Goal: Task Accomplishment & Management: Use online tool/utility

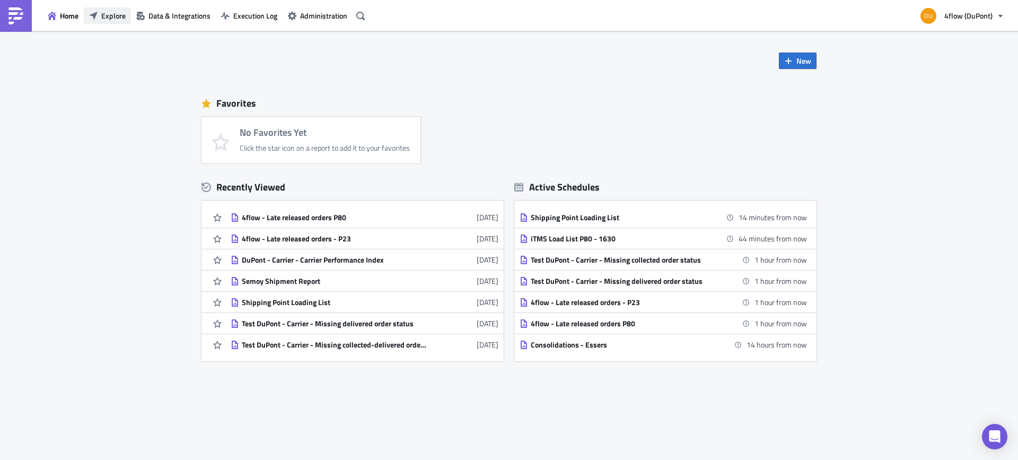
click at [111, 11] on span "Explore" at bounding box center [113, 15] width 24 height 11
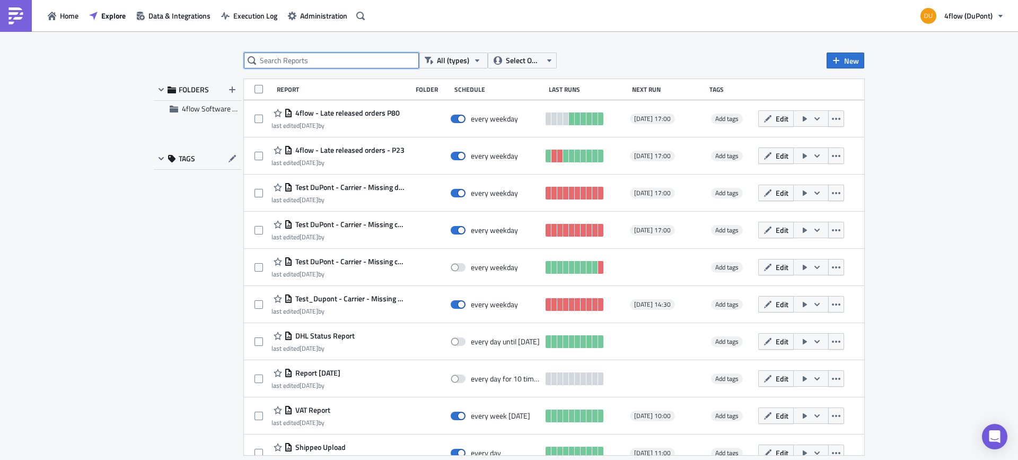
click at [313, 61] on input "text" at bounding box center [331, 60] width 175 height 16
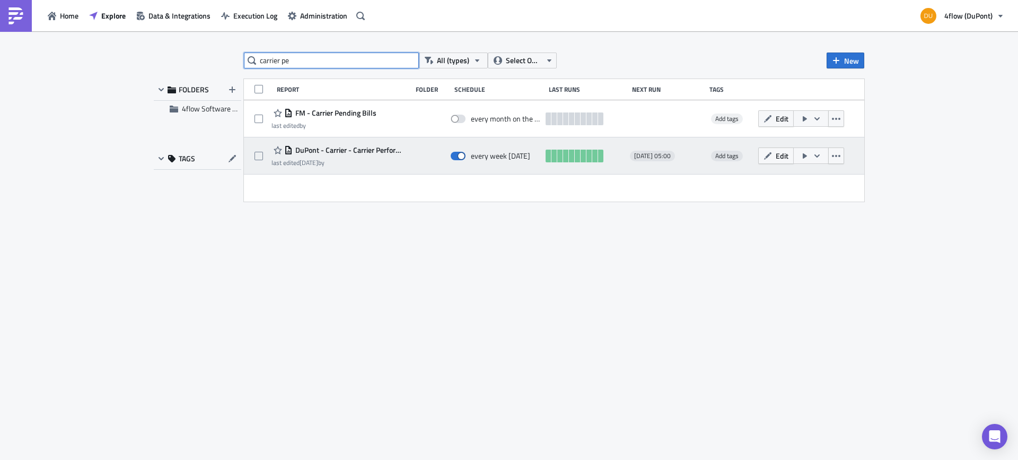
type input "carrier pe"
click at [370, 148] on span "DuPont - Carrier - Carrier Performance Index" at bounding box center [349, 150] width 113 height 10
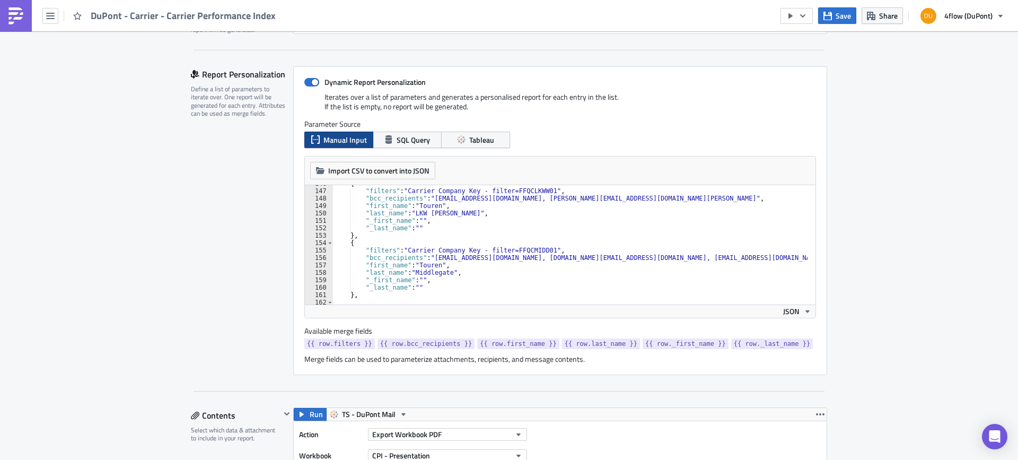
scroll to position [1145, 0]
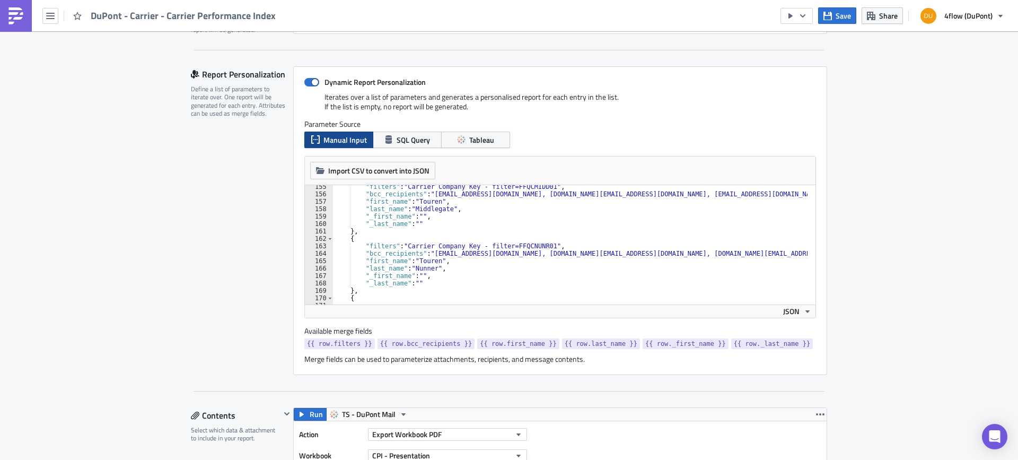
click at [620, 252] on div ""filters" : "Carrier Company Key - filter=FFQCMIDD01" , "bcc_recipients" : "lsp…" at bounding box center [908, 246] width 1151 height 126
paste textarea "p.orij@nunner.com"
type textarea ""bcc_recipients": "lsp-performance_dupont@4flow.com, e.almaguer@4flow.com, p.or…"
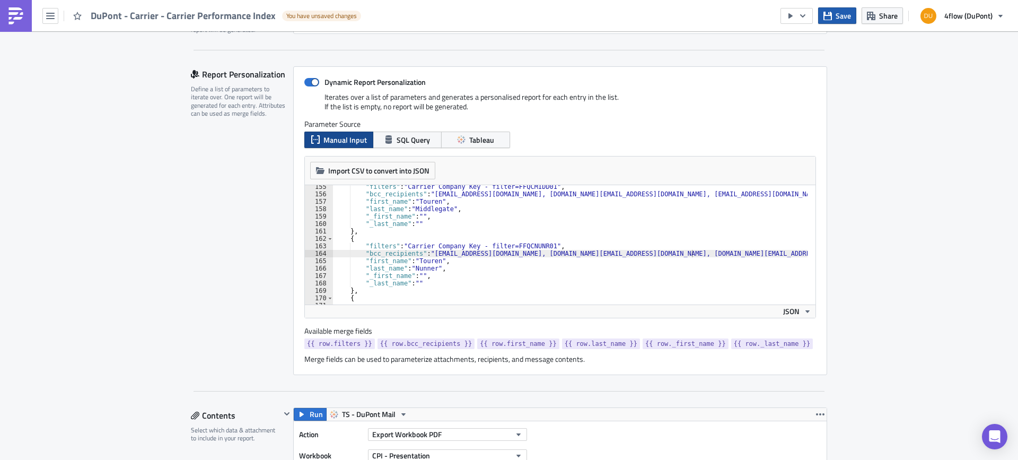
click at [841, 13] on span "Save" at bounding box center [842, 15] width 15 height 11
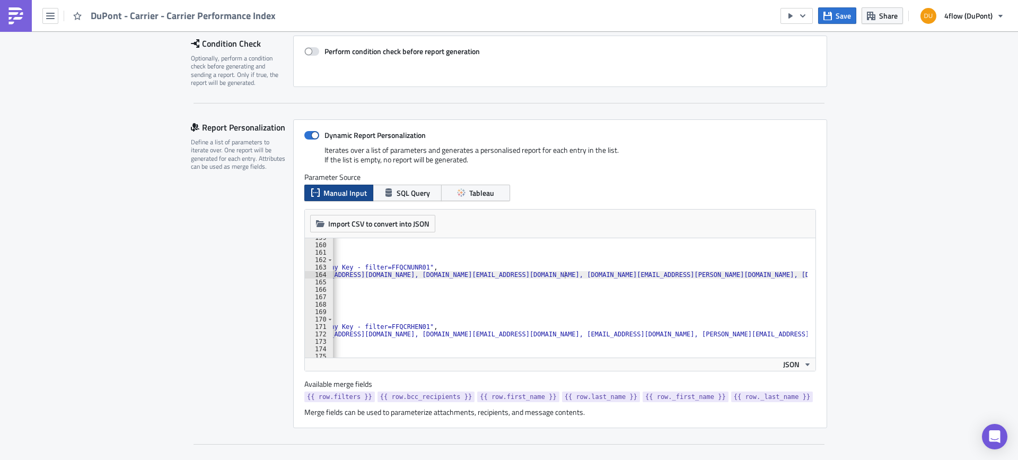
scroll to position [0, 159]
click at [57, 22] on button "button" at bounding box center [50, 16] width 16 height 16
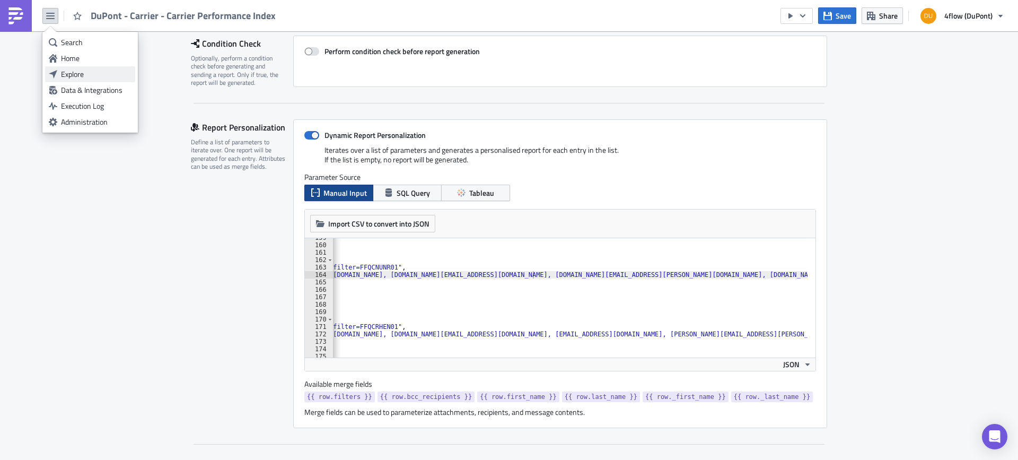
click at [94, 71] on div "Explore" at bounding box center [96, 74] width 71 height 11
